Goal: Navigation & Orientation: Find specific page/section

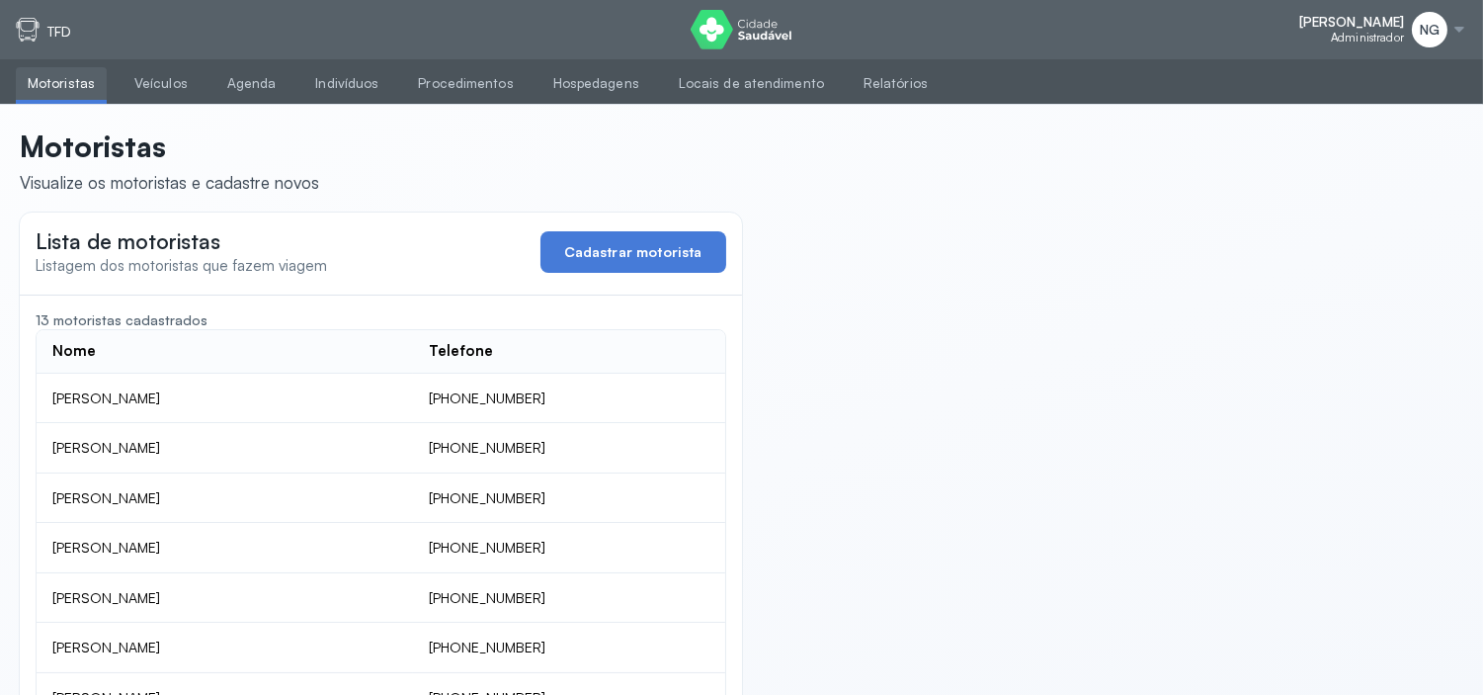
click at [291, 76] on ul "Motoristas Veículos Agenda Indivíduos Procedimentos Hospedagens Locais de atend…" at bounding box center [741, 81] width 1483 height 45
click at [260, 76] on link "Agenda" at bounding box center [251, 83] width 73 height 33
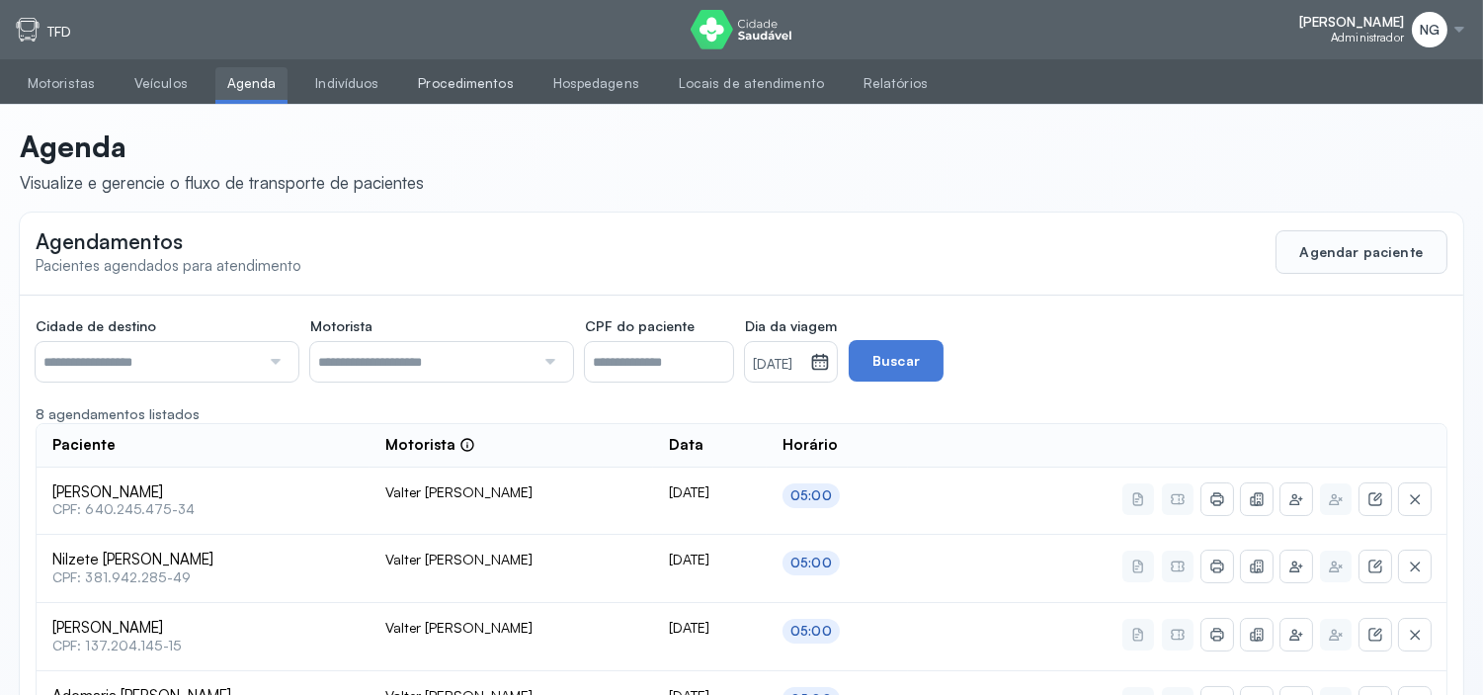
click at [425, 83] on link "Procedimentos" at bounding box center [465, 83] width 119 height 33
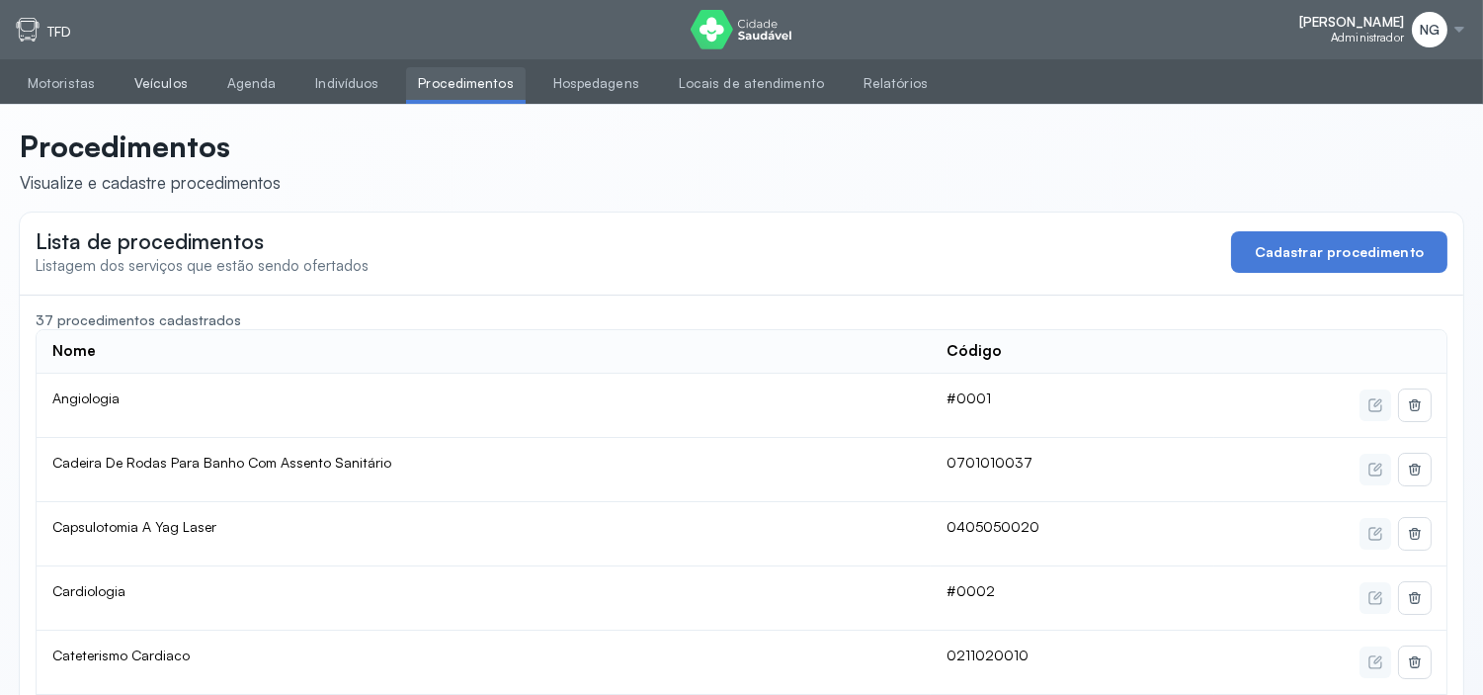
click at [171, 75] on link "Veículos" at bounding box center [161, 83] width 77 height 33
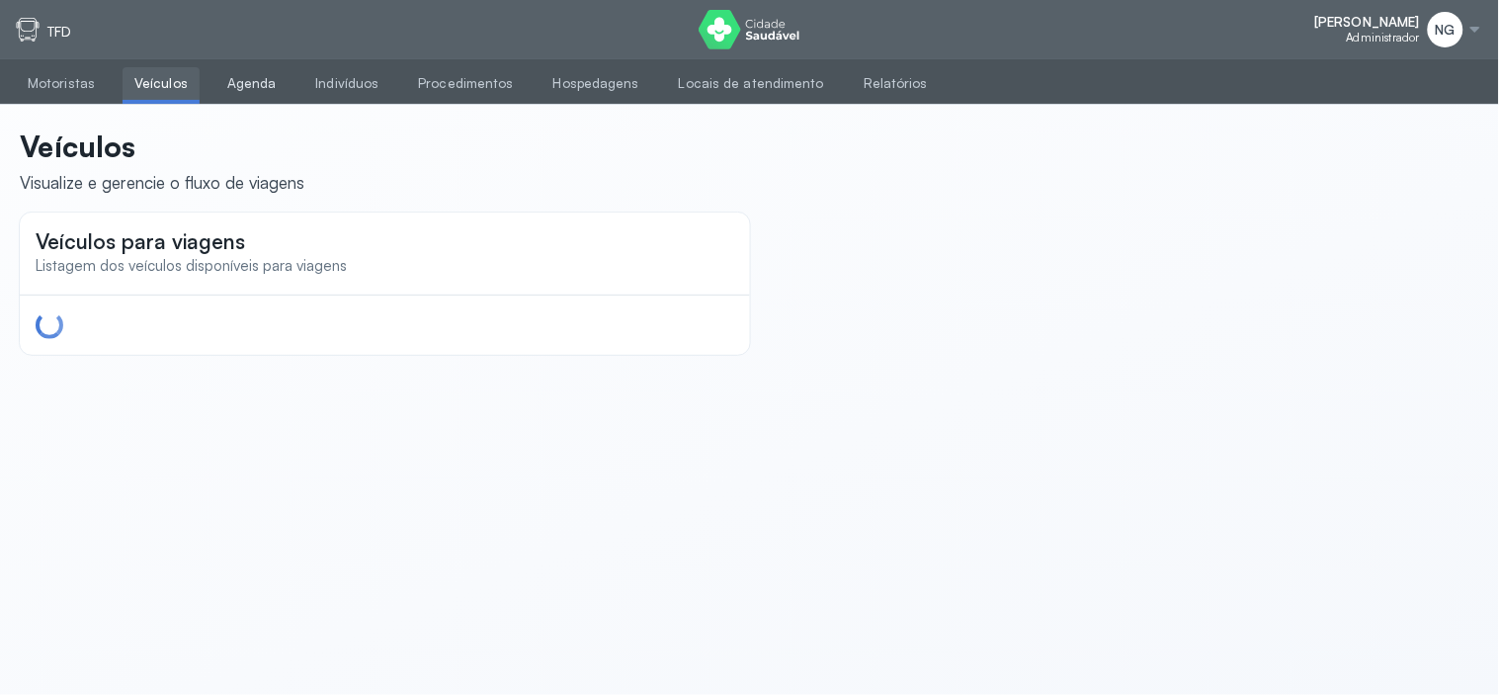
click at [269, 92] on link "Agenda" at bounding box center [251, 83] width 73 height 33
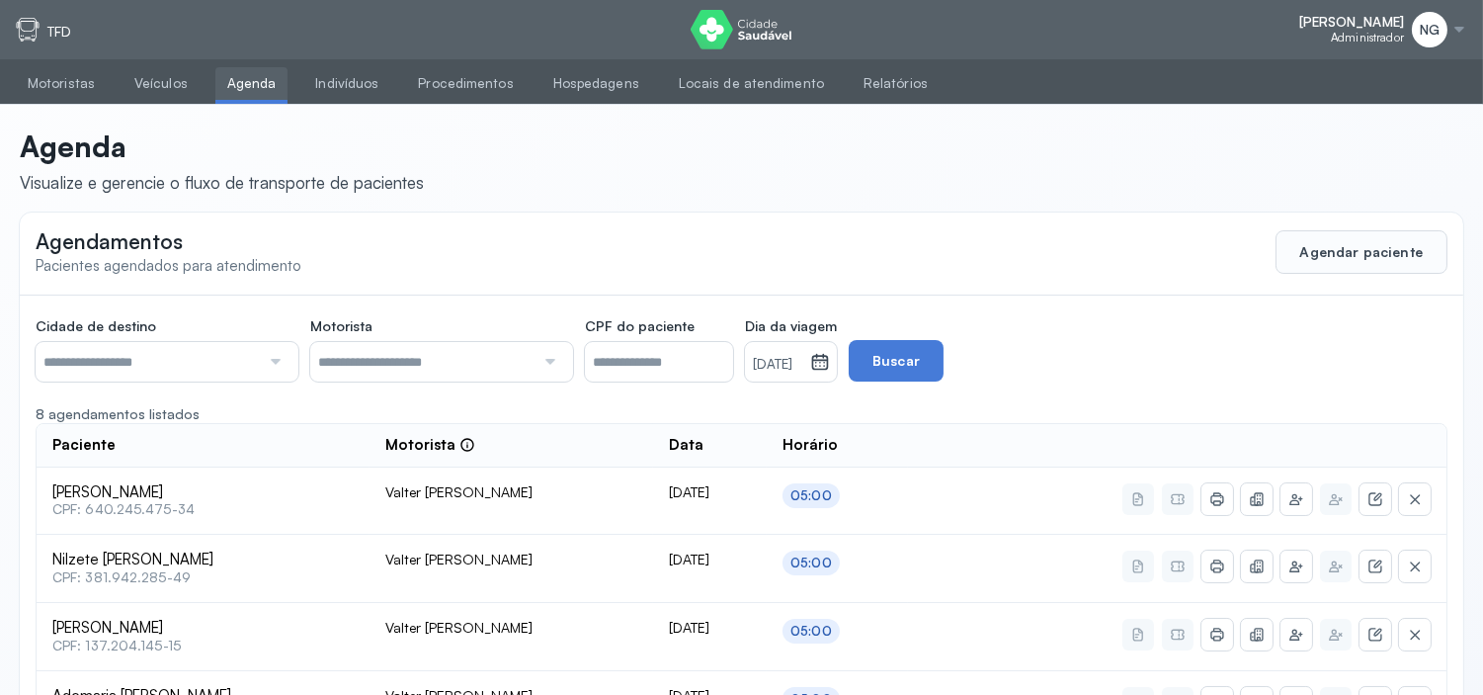
click at [1449, 28] on div "NG" at bounding box center [1439, 30] width 55 height 36
click at [1319, 145] on div "Sair" at bounding box center [1351, 138] width 92 height 17
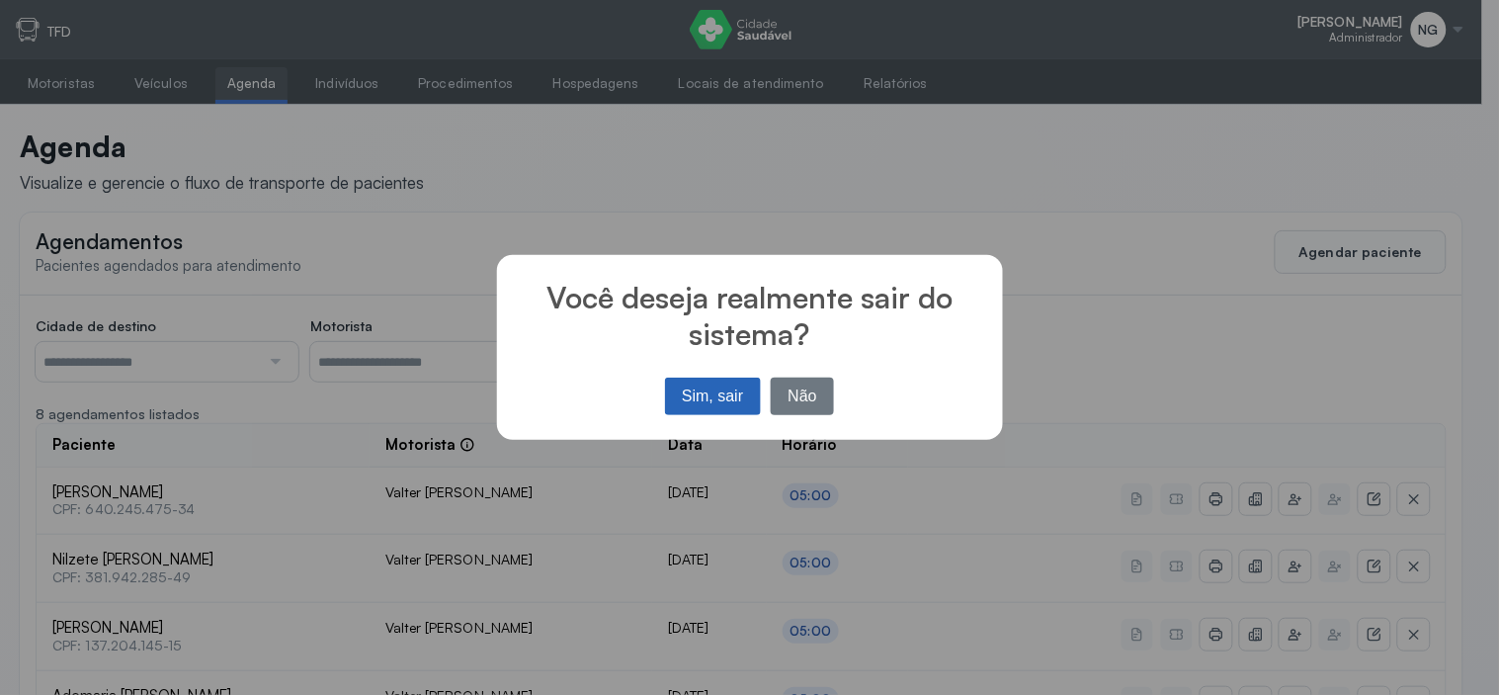
click at [698, 382] on button "Sim, sair" at bounding box center [713, 396] width 96 height 38
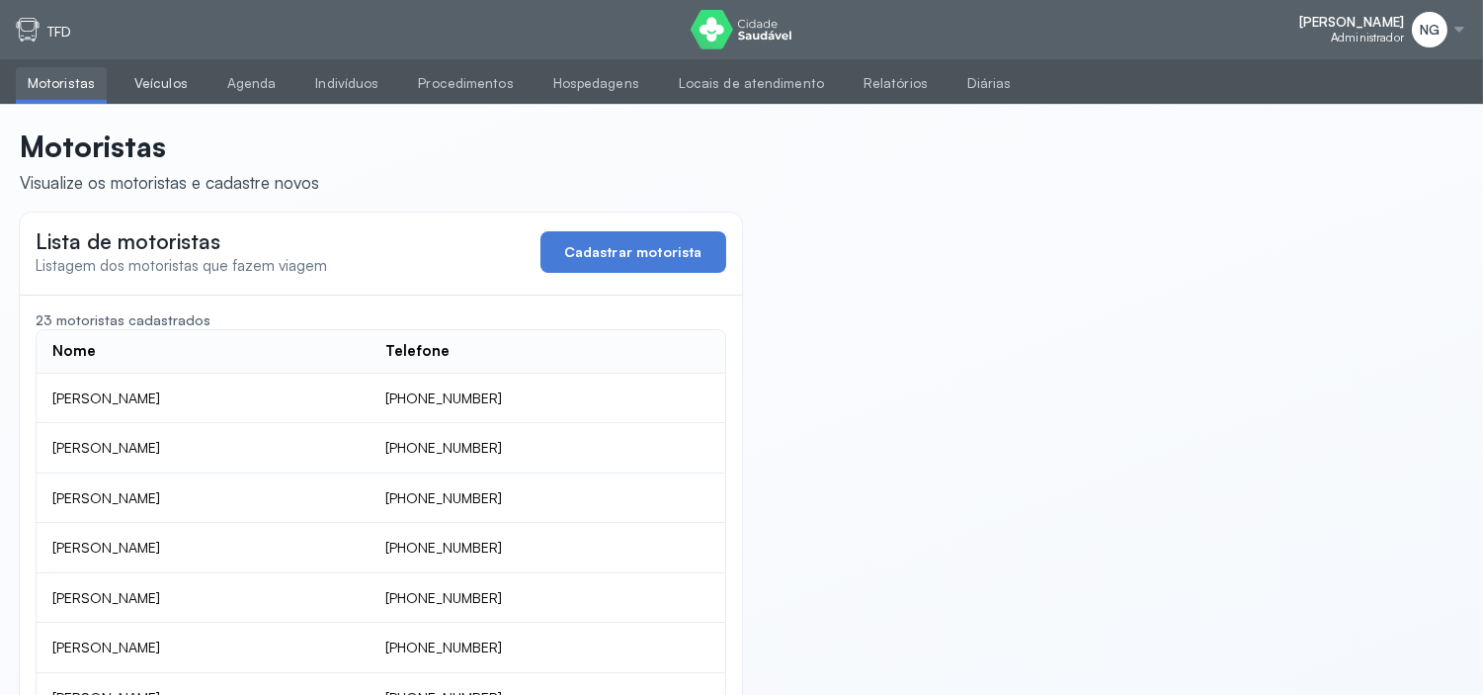
click at [190, 75] on link "Veículos" at bounding box center [161, 83] width 77 height 33
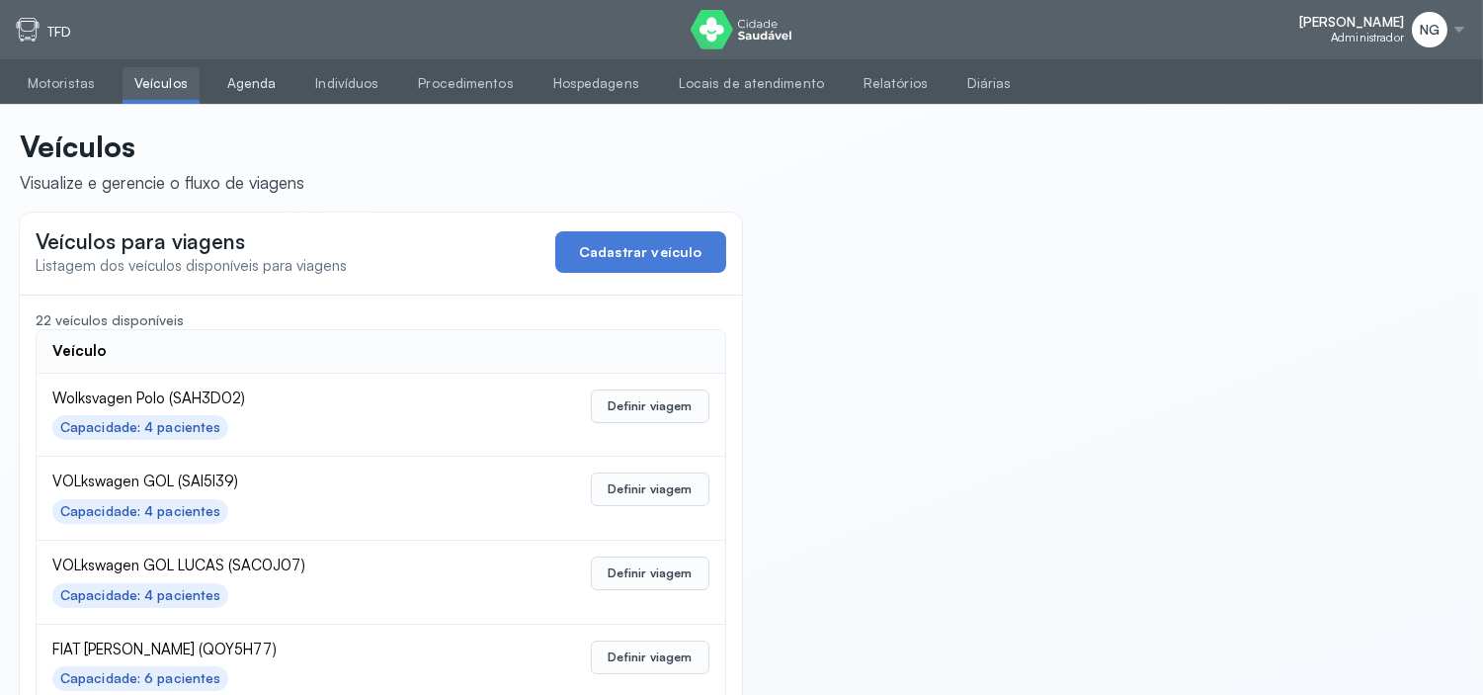
click at [253, 87] on link "Agenda" at bounding box center [251, 83] width 73 height 33
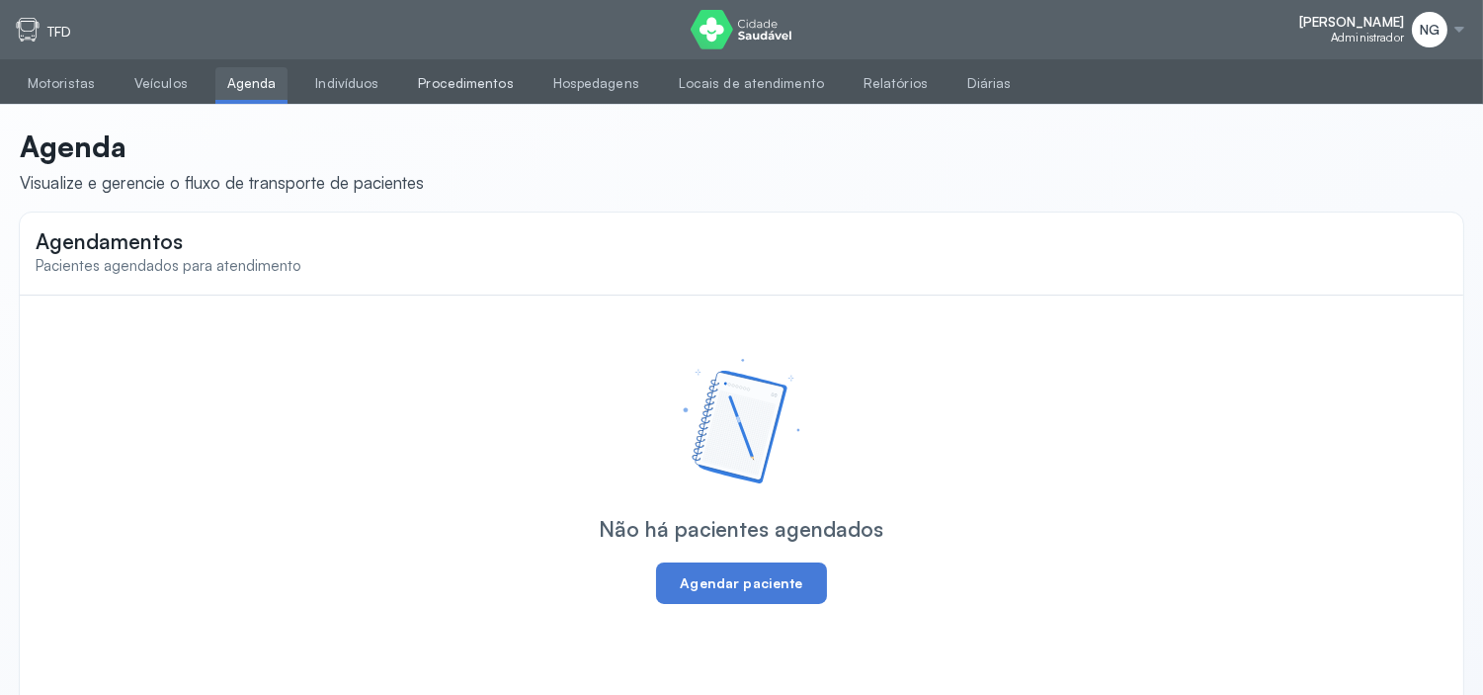
click at [432, 77] on link "Procedimentos" at bounding box center [465, 83] width 119 height 33
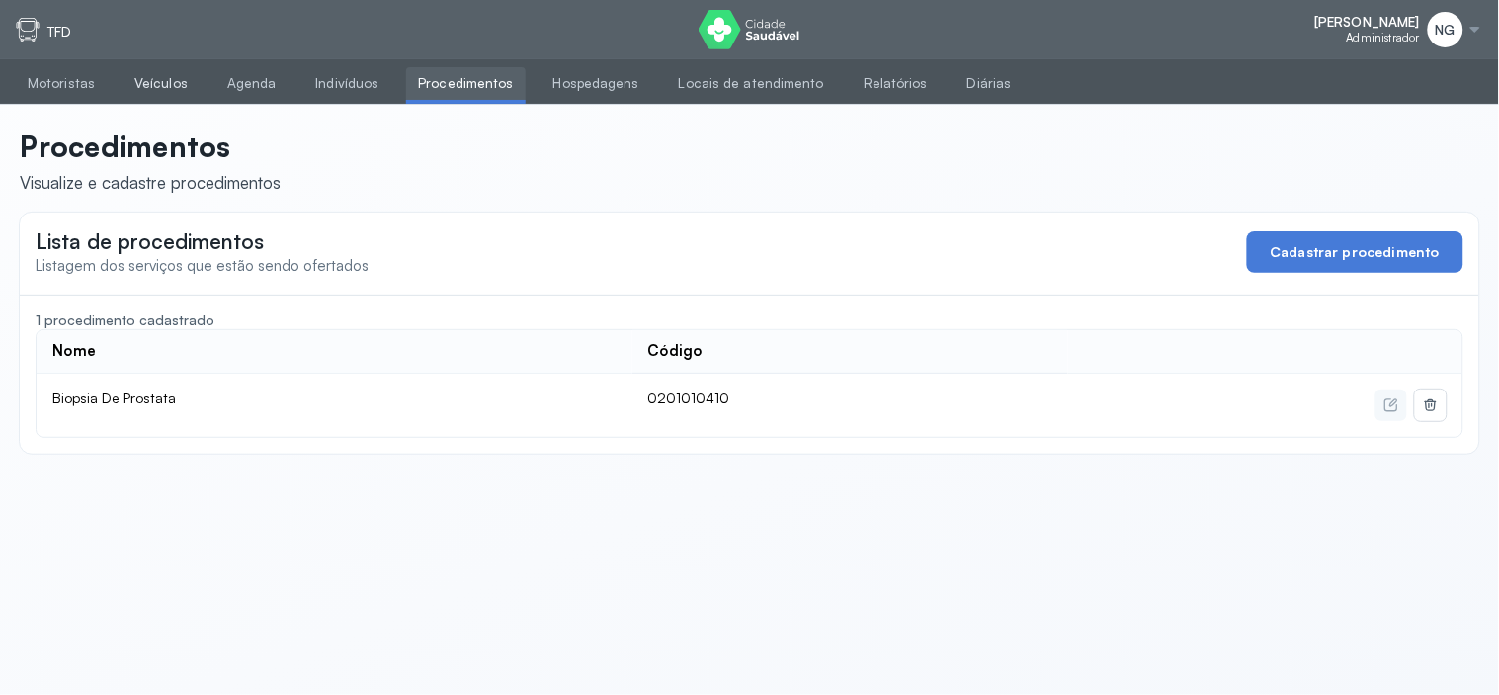
click at [155, 82] on link "Veículos" at bounding box center [161, 83] width 77 height 33
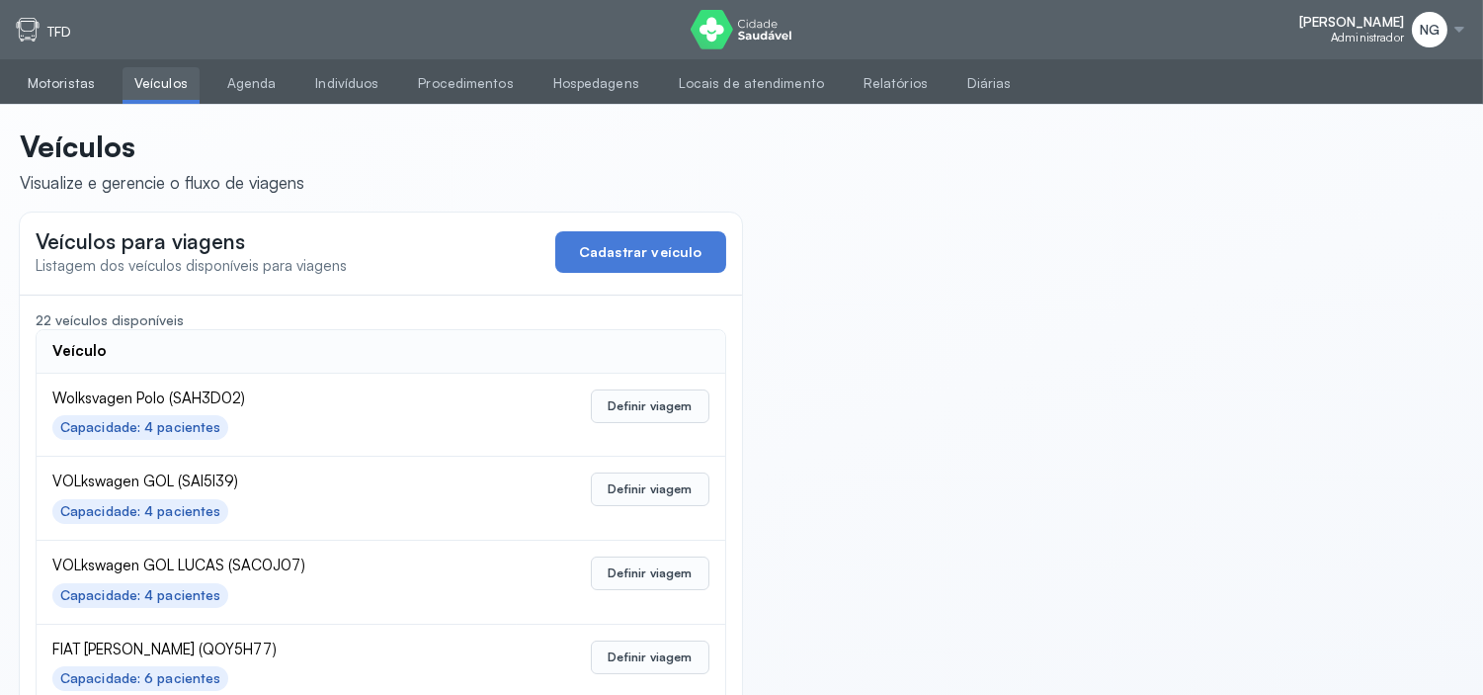
click at [63, 76] on link "Motoristas" at bounding box center [61, 83] width 91 height 33
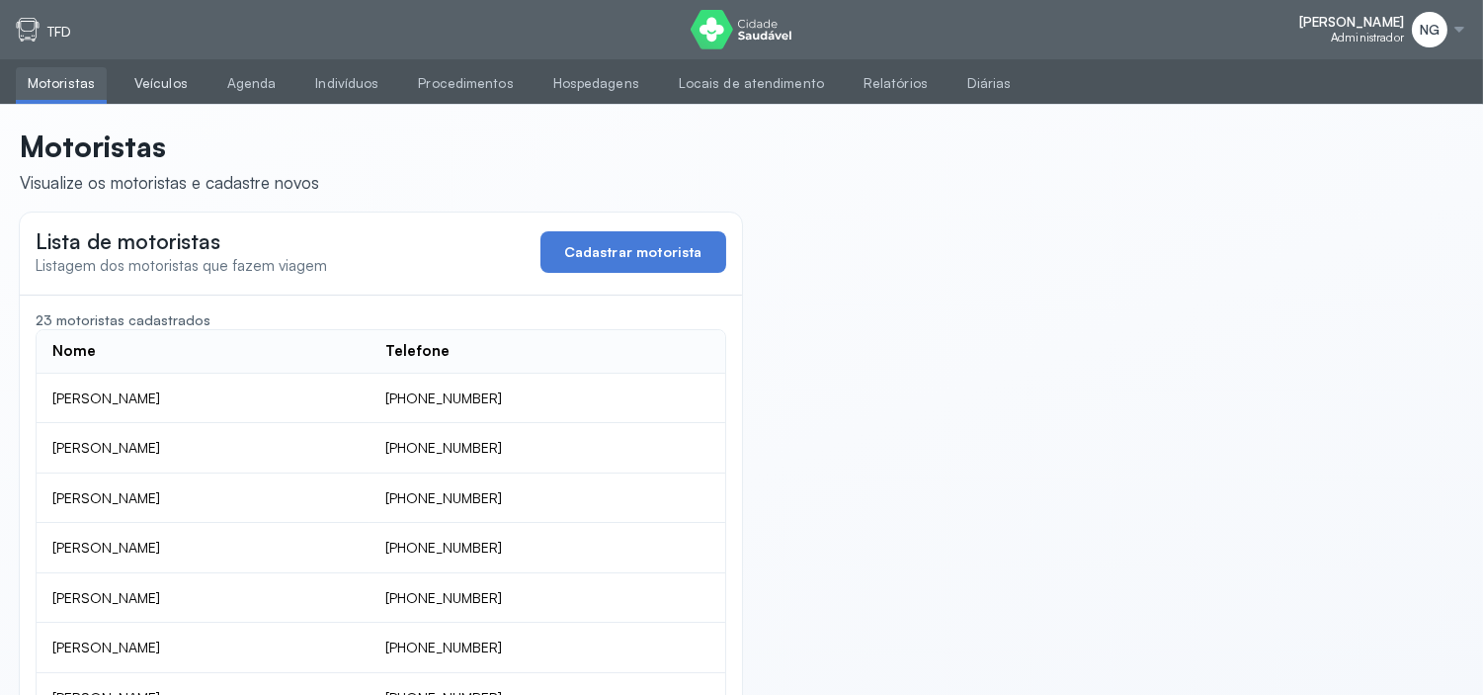
click at [165, 80] on link "Veículos" at bounding box center [161, 83] width 77 height 33
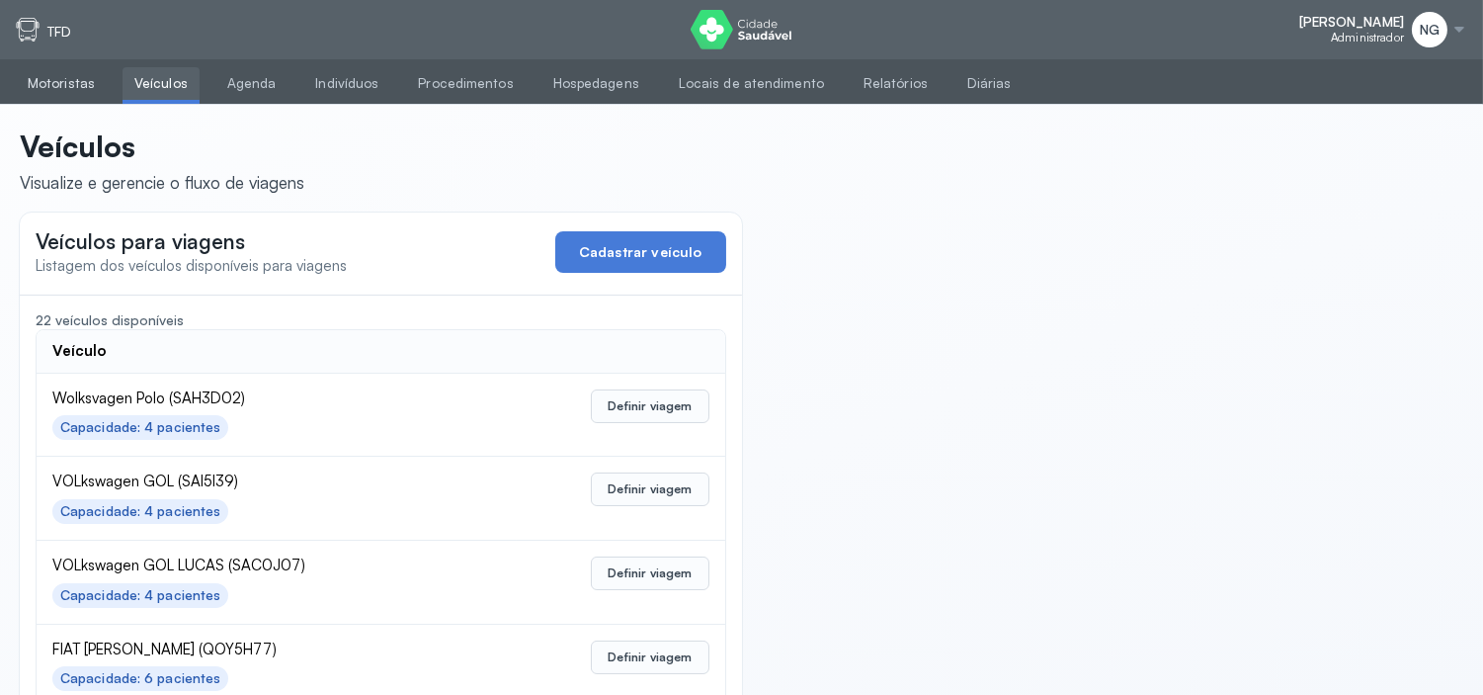
click at [83, 84] on link "Motoristas" at bounding box center [61, 83] width 91 height 33
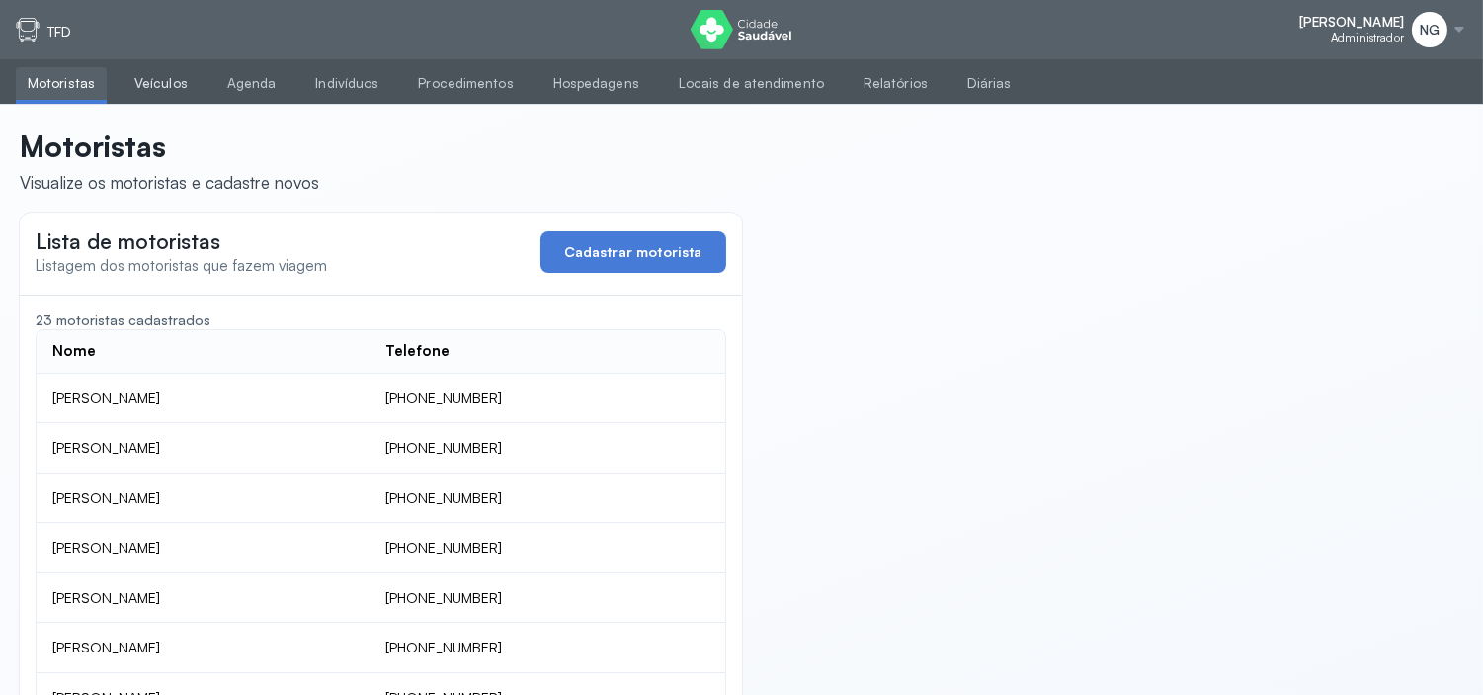
click at [183, 89] on link "Veículos" at bounding box center [161, 83] width 77 height 33
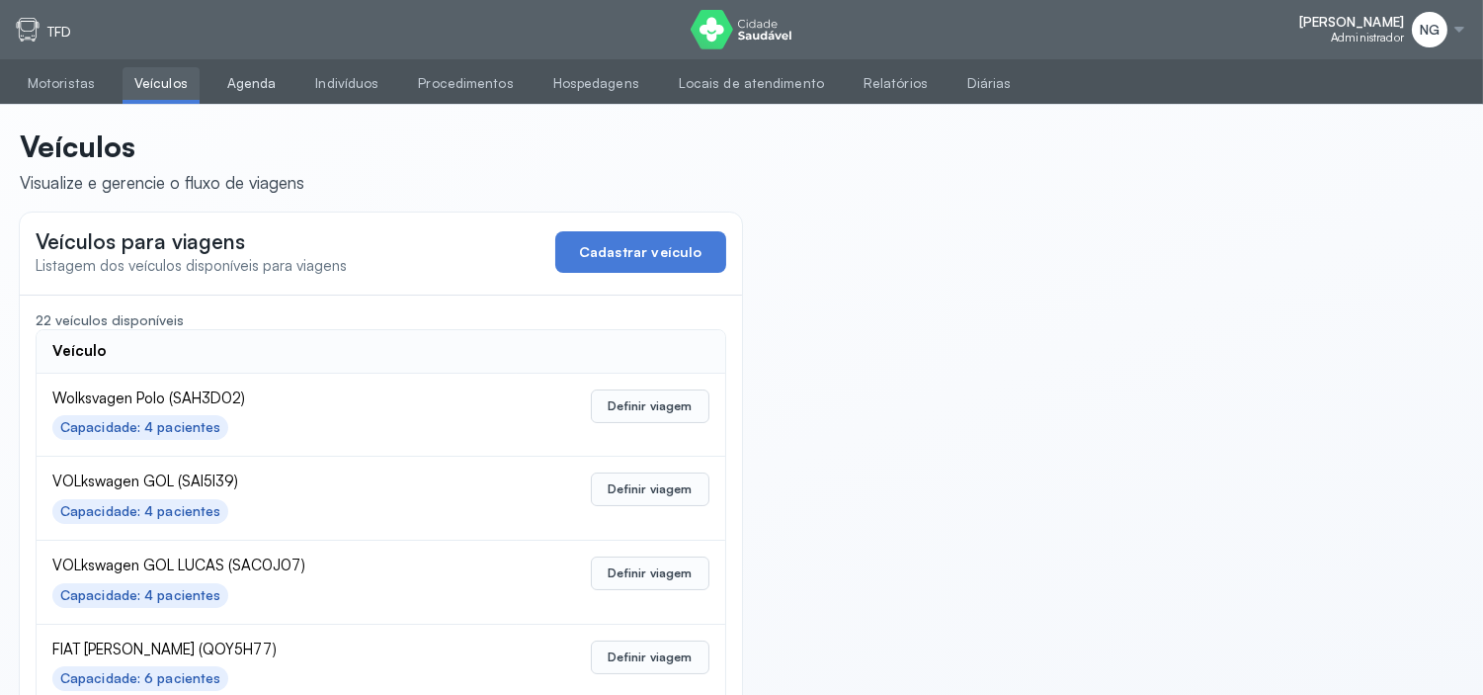
click at [220, 89] on link "Agenda" at bounding box center [251, 83] width 73 height 33
